Goal: Transaction & Acquisition: Book appointment/travel/reservation

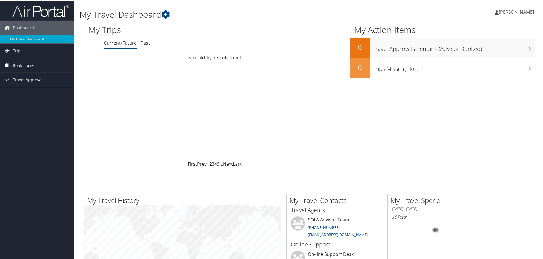
click at [30, 67] on span "Book Travel" at bounding box center [24, 65] width 22 height 14
click at [31, 83] on link "Book/Manage Online Trips" at bounding box center [37, 84] width 74 height 9
